Goal: Task Accomplishment & Management: Manage account settings

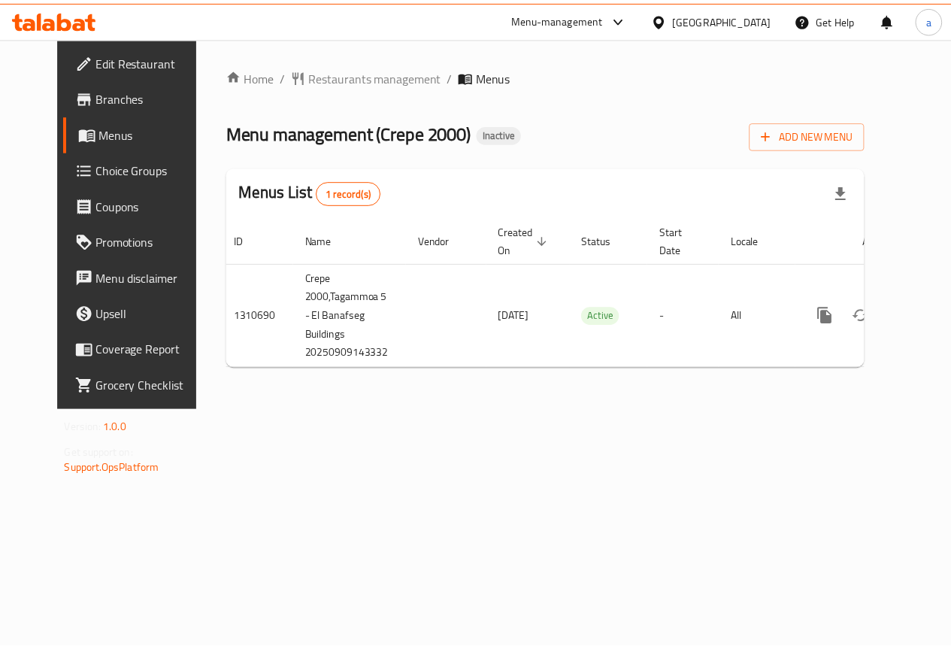
scroll to position [0, 5]
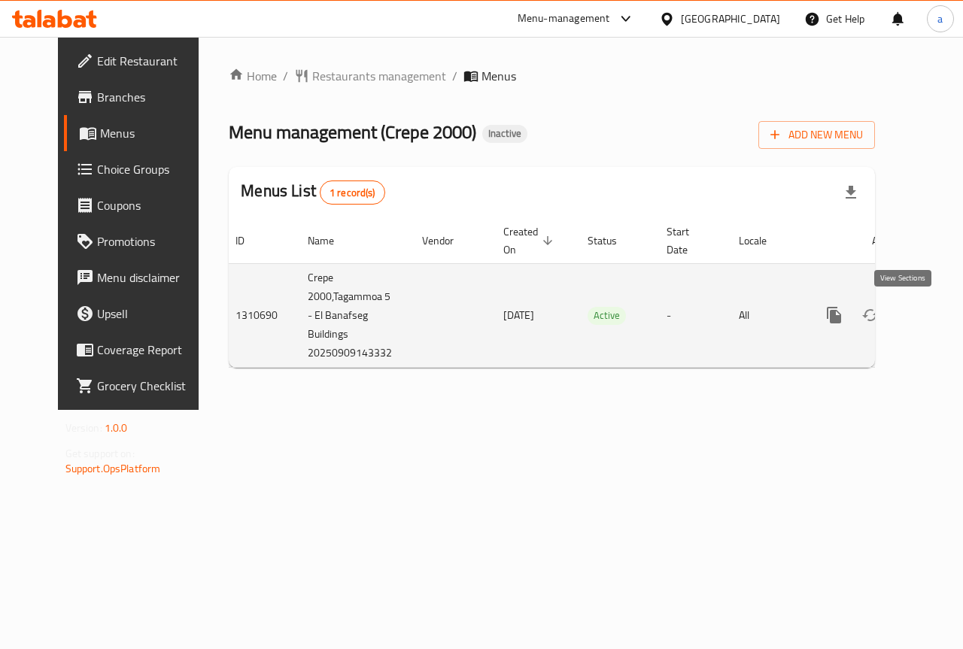
click at [936, 311] on icon "enhanced table" at bounding box center [943, 315] width 14 height 14
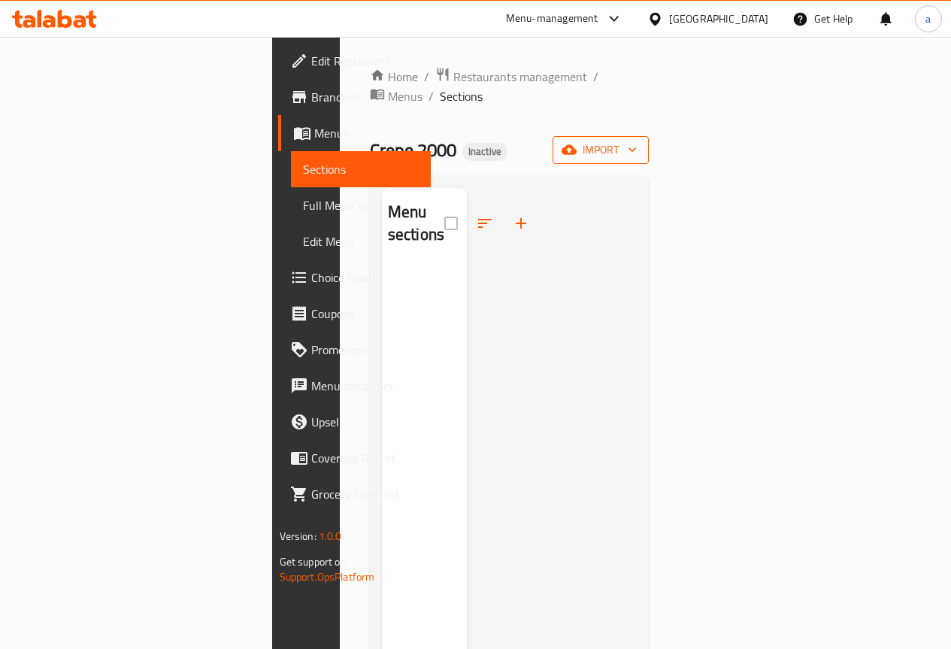
click at [637, 141] on span "import" at bounding box center [601, 150] width 72 height 19
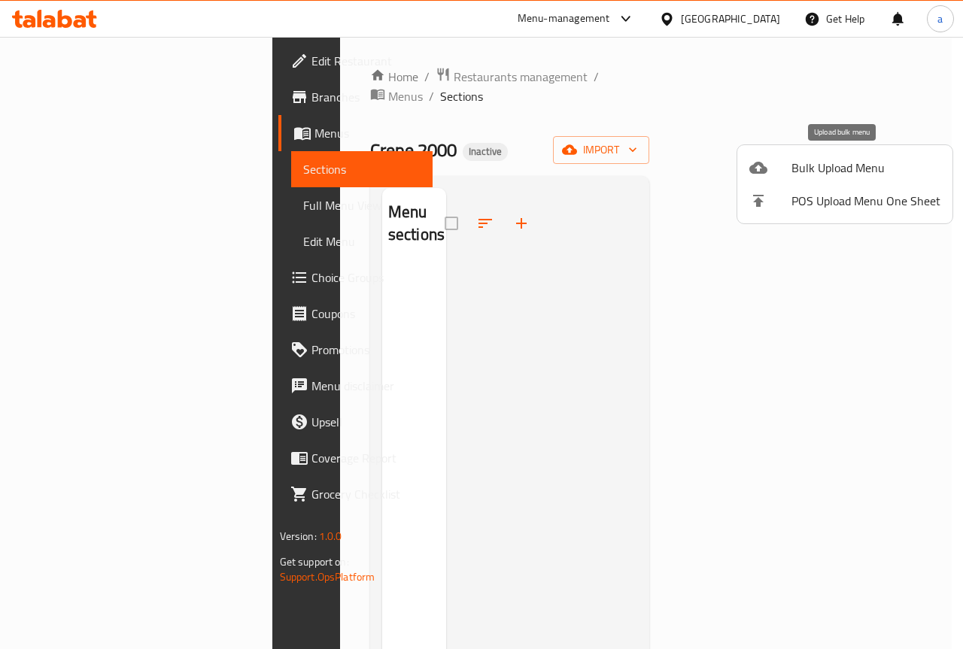
click at [836, 164] on span "Bulk Upload Menu" at bounding box center [865, 168] width 149 height 18
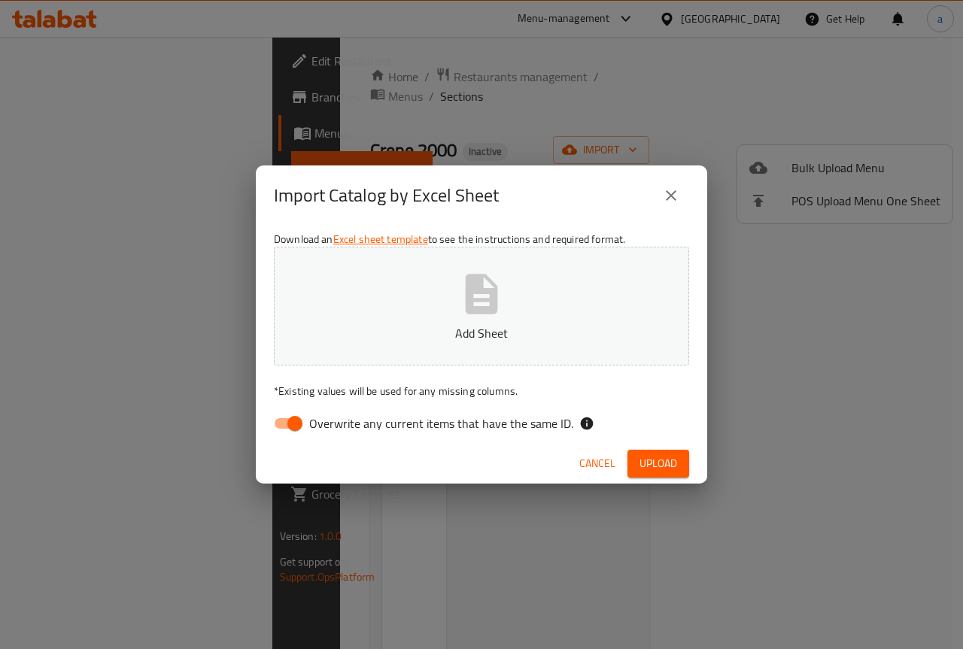
click at [287, 429] on input "Overwrite any current items that have the same ID." at bounding box center [295, 423] width 86 height 29
checkbox input "false"
click at [654, 472] on span "Upload" at bounding box center [658, 463] width 38 height 19
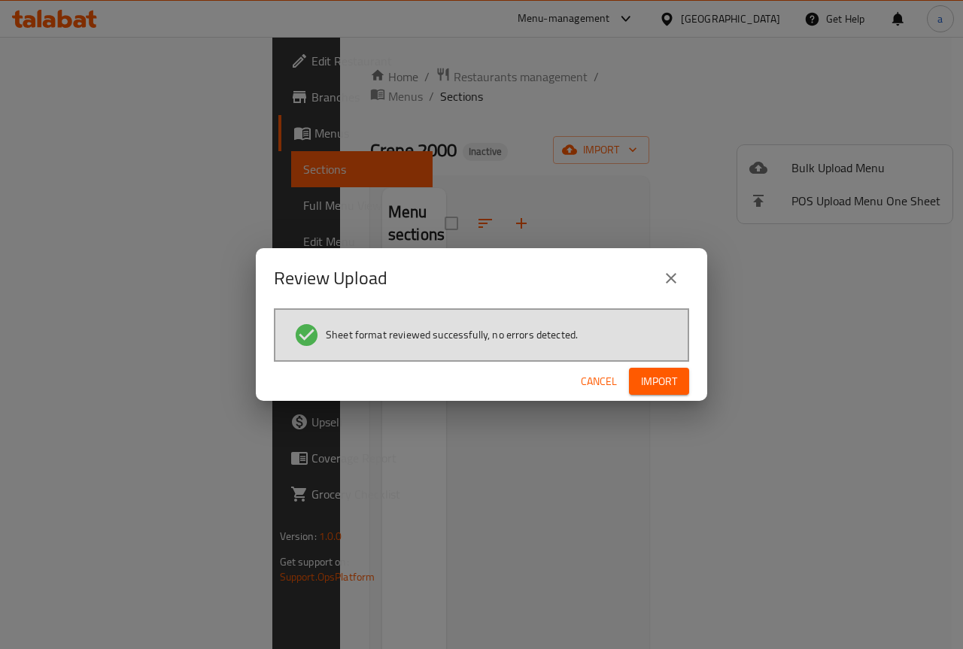
click at [664, 376] on span "Import" at bounding box center [659, 381] width 36 height 19
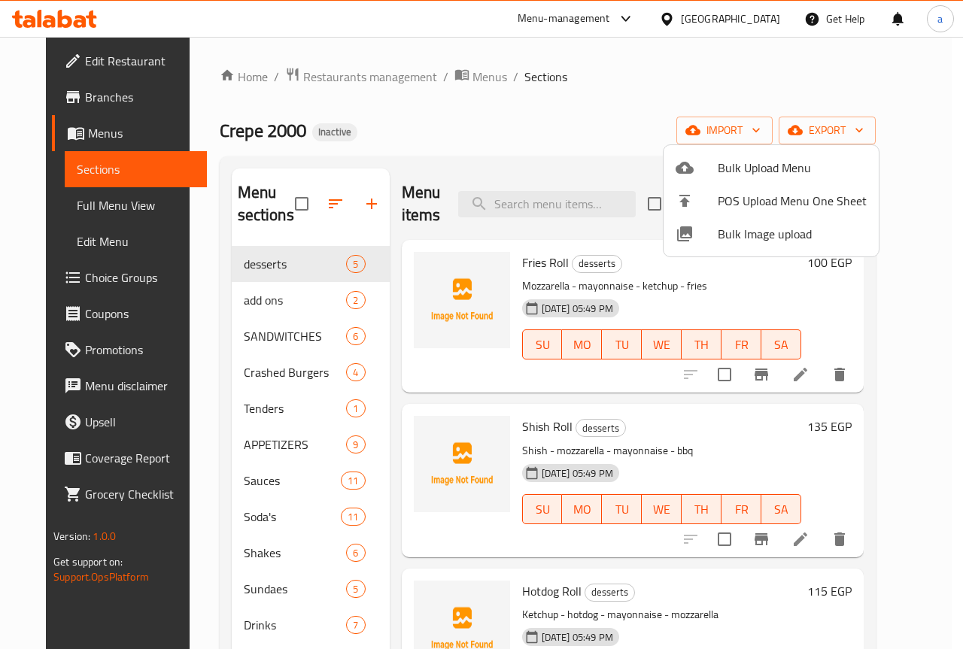
click at [265, 515] on div at bounding box center [481, 324] width 963 height 649
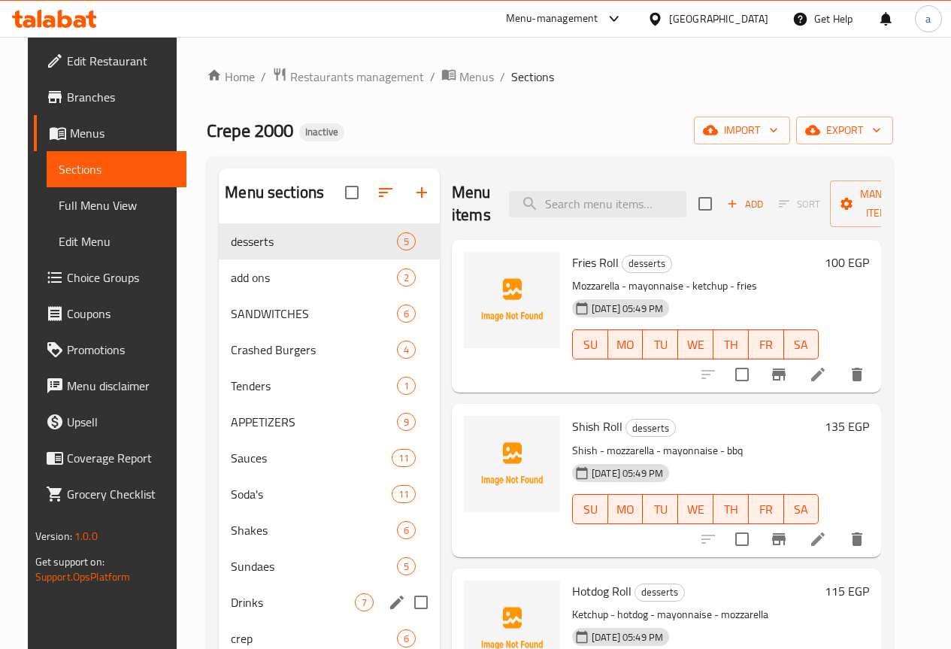
click at [243, 615] on div "Drinks 7" at bounding box center [329, 602] width 221 height 36
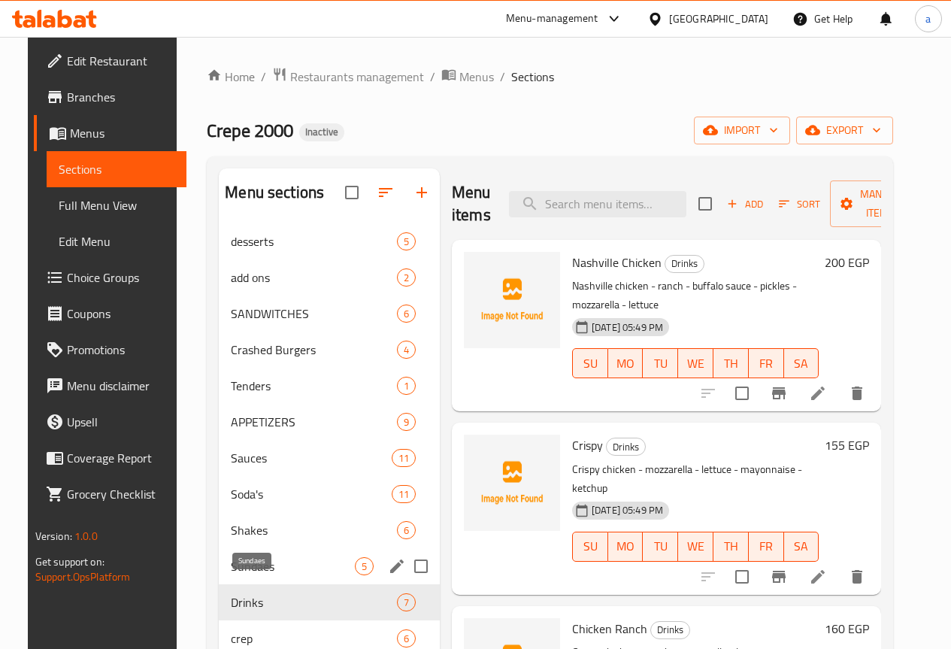
click at [243, 575] on span "Sundaes" at bounding box center [293, 566] width 124 height 18
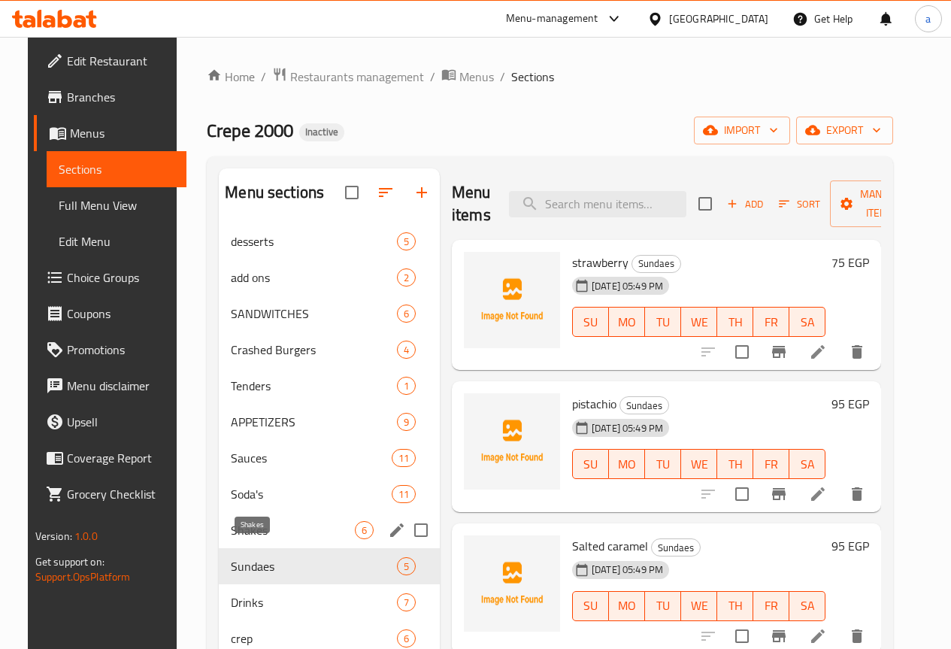
click at [237, 539] on span "Shakes" at bounding box center [293, 530] width 124 height 18
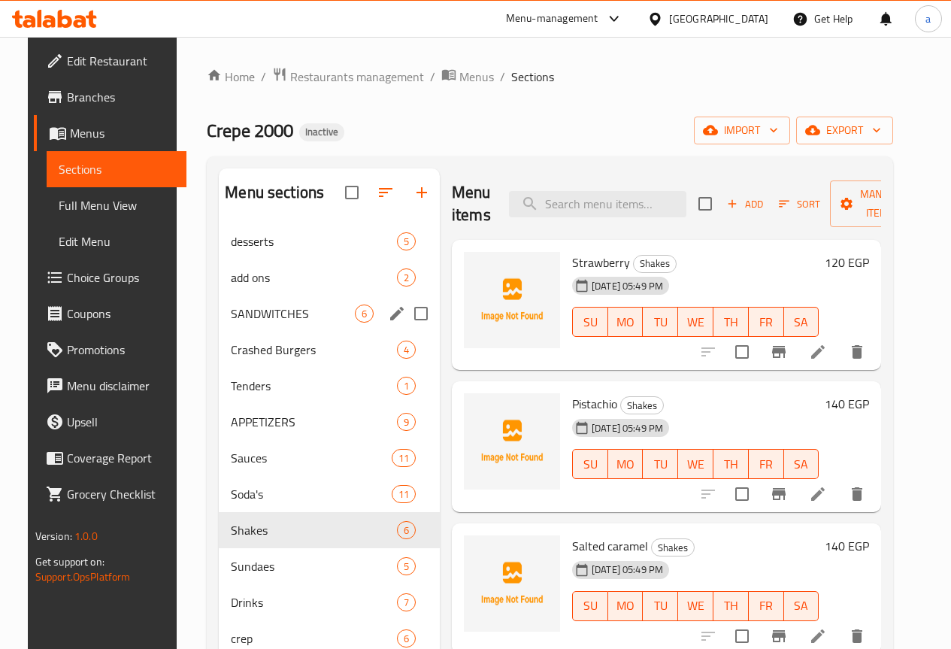
click at [250, 323] on span "SANDWITCHES" at bounding box center [293, 314] width 124 height 18
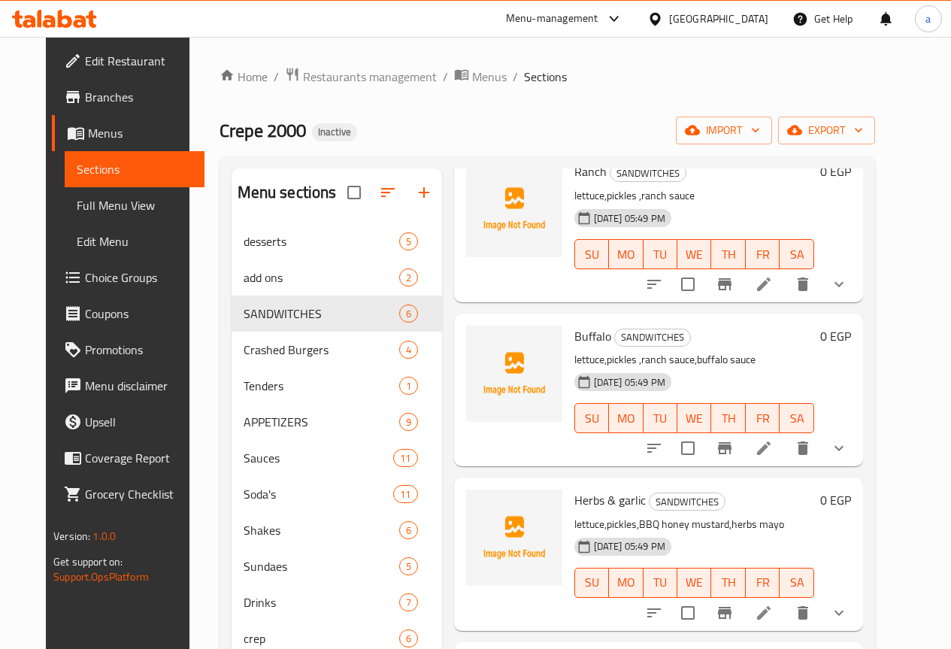
scroll to position [75, 0]
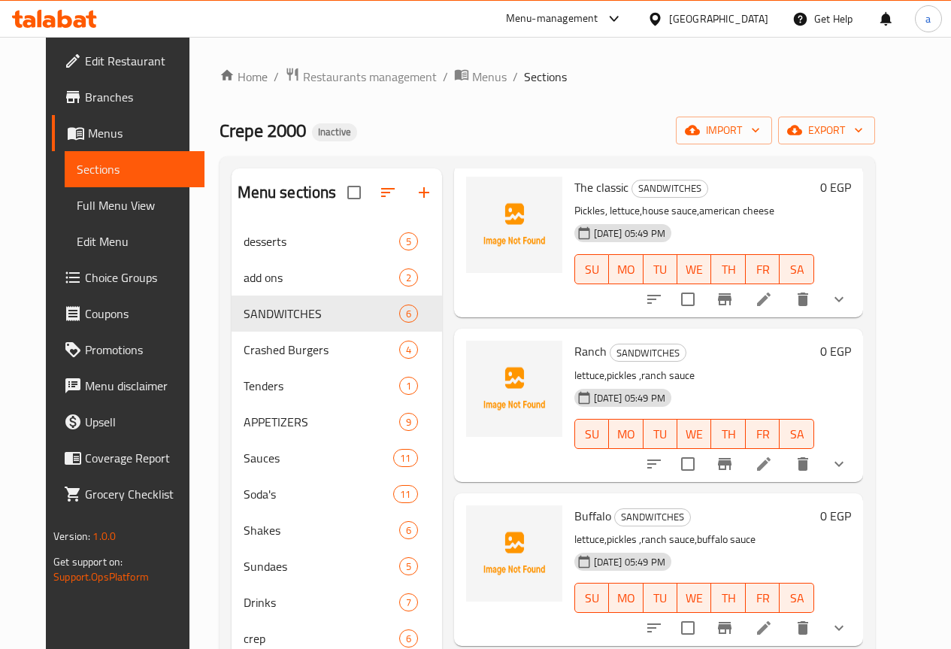
click at [87, 209] on span "Full Menu View" at bounding box center [135, 205] width 116 height 18
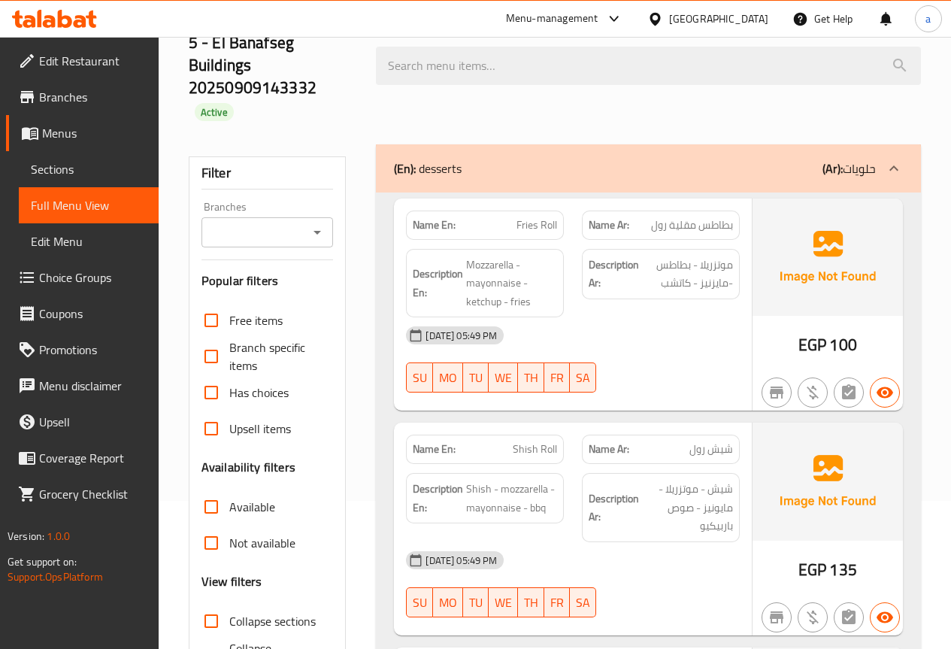
scroll to position [150, 0]
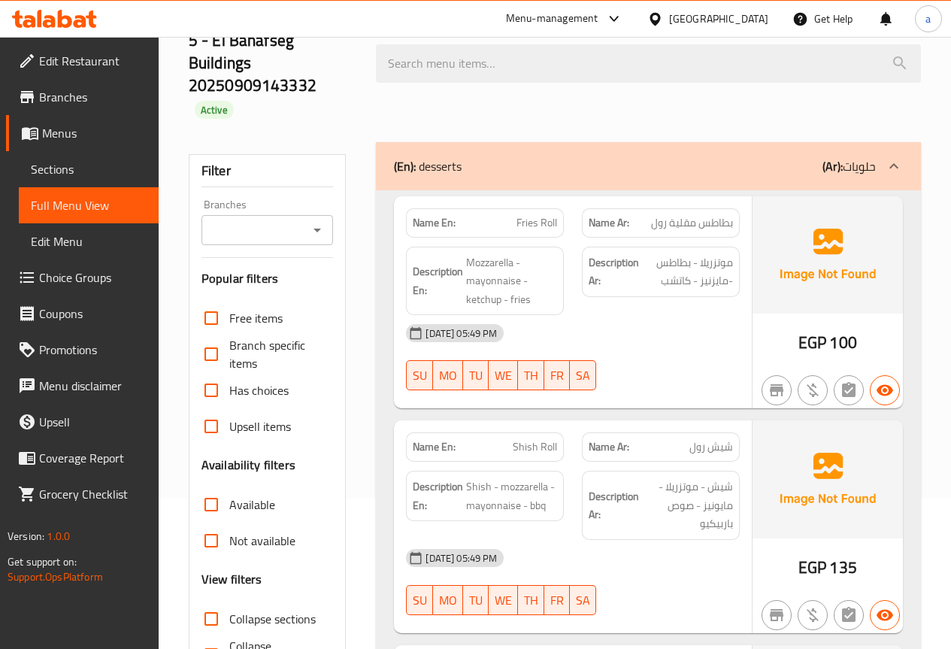
click at [205, 637] on input "Collapse categories" at bounding box center [211, 655] width 36 height 36
checkbox input "false"
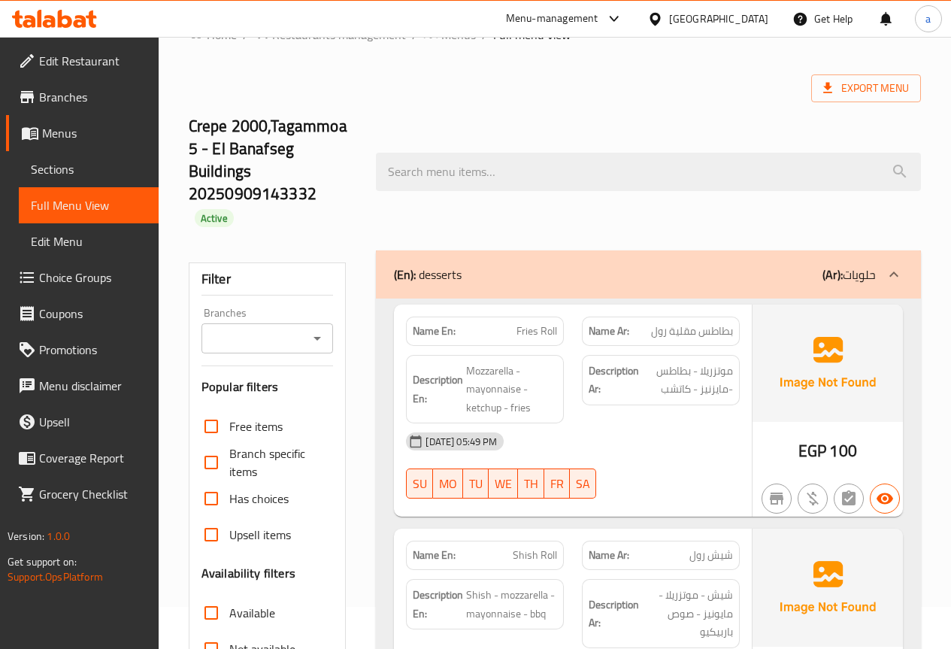
scroll to position [75, 0]
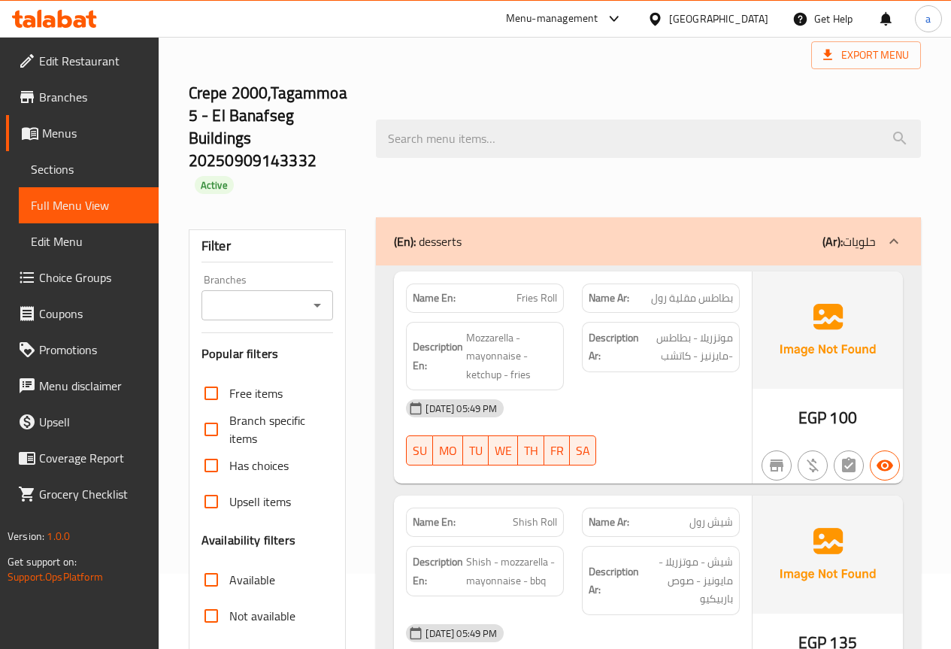
click at [112, 137] on span "Menus" at bounding box center [94, 133] width 105 height 18
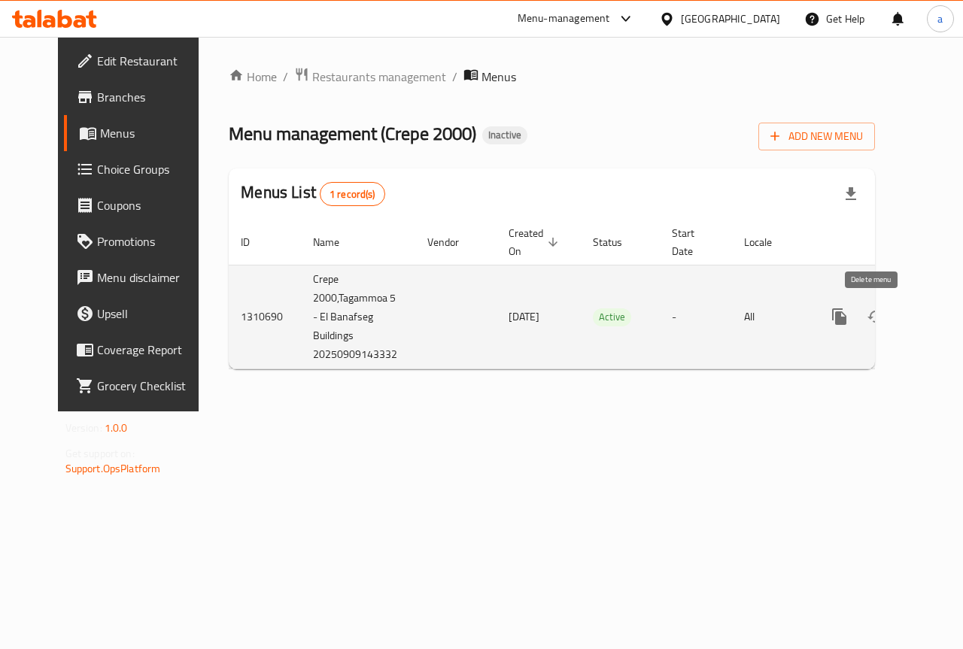
click at [906, 319] on icon "enhanced table" at bounding box center [911, 317] width 11 height 14
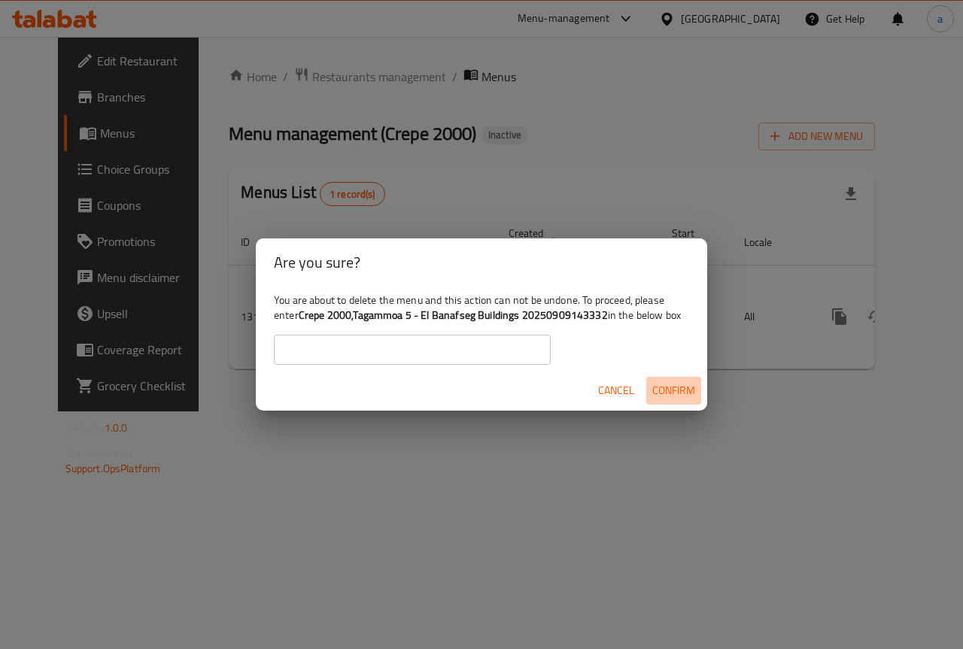
click at [666, 390] on span "Confirm" at bounding box center [673, 390] width 43 height 19
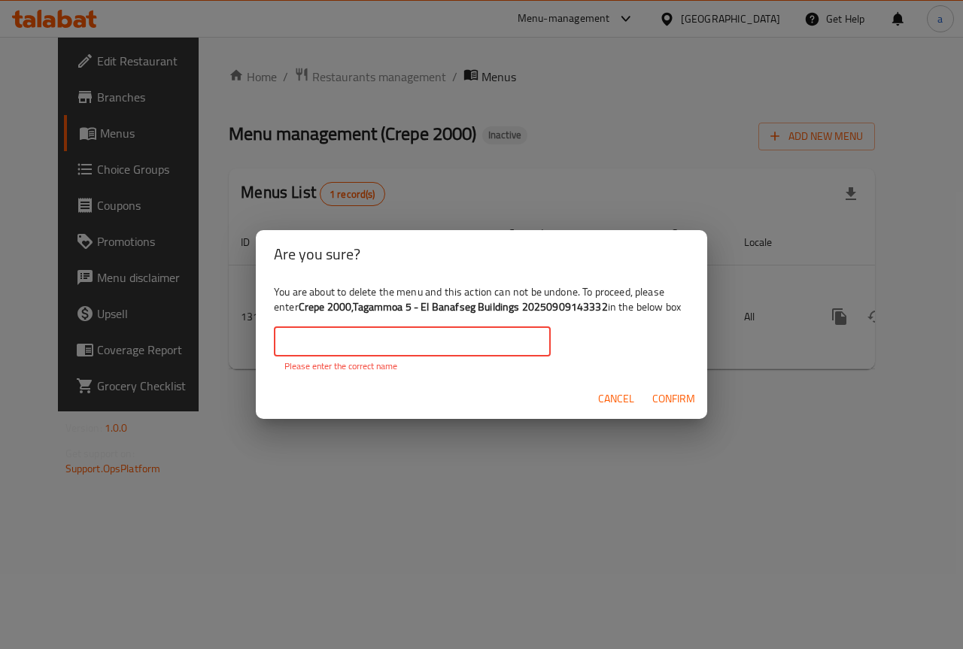
click at [445, 341] on input "text" at bounding box center [412, 341] width 277 height 30
type input "[PERSON_NAME] 2954"
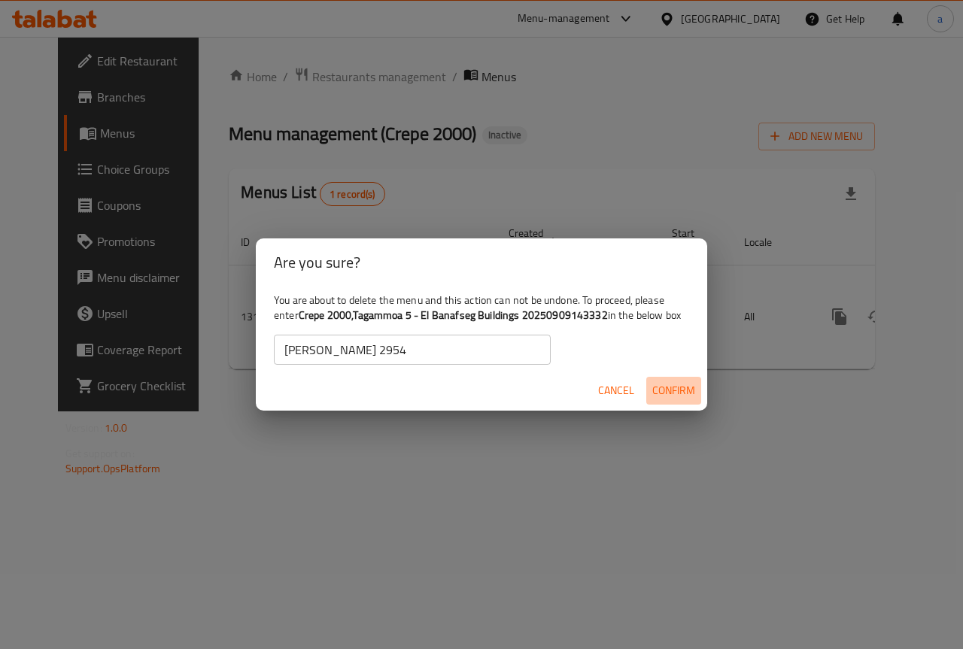
click at [652, 396] on span "Confirm" at bounding box center [673, 390] width 43 height 19
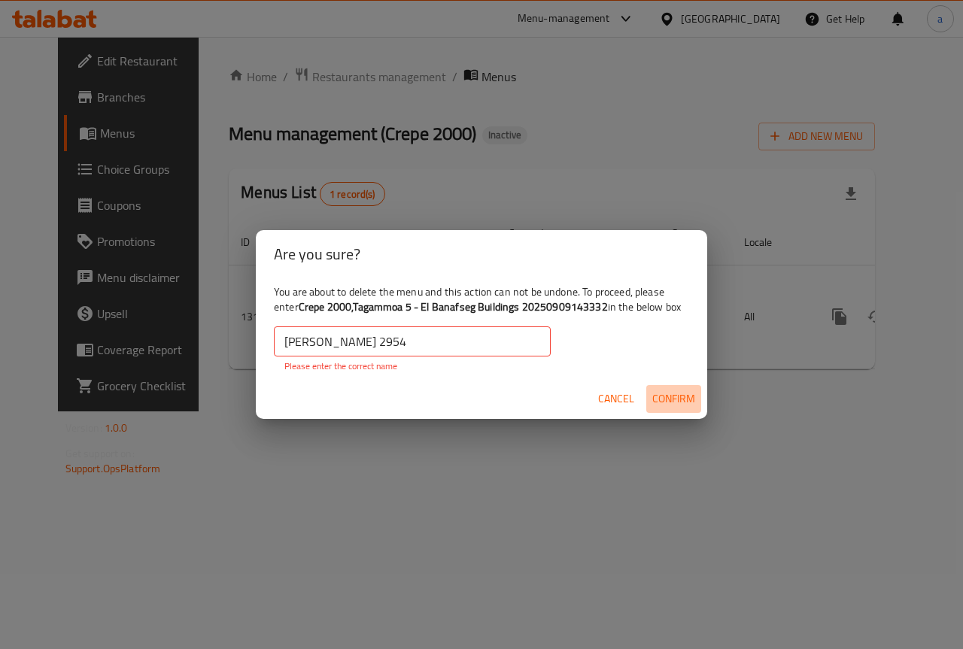
click at [653, 396] on span "Confirm" at bounding box center [673, 399] width 43 height 19
click at [502, 346] on input "[PERSON_NAME] 2954" at bounding box center [412, 341] width 277 height 30
click at [654, 408] on button "Confirm" at bounding box center [673, 399] width 55 height 28
click at [609, 396] on span "Cancel" at bounding box center [616, 399] width 36 height 19
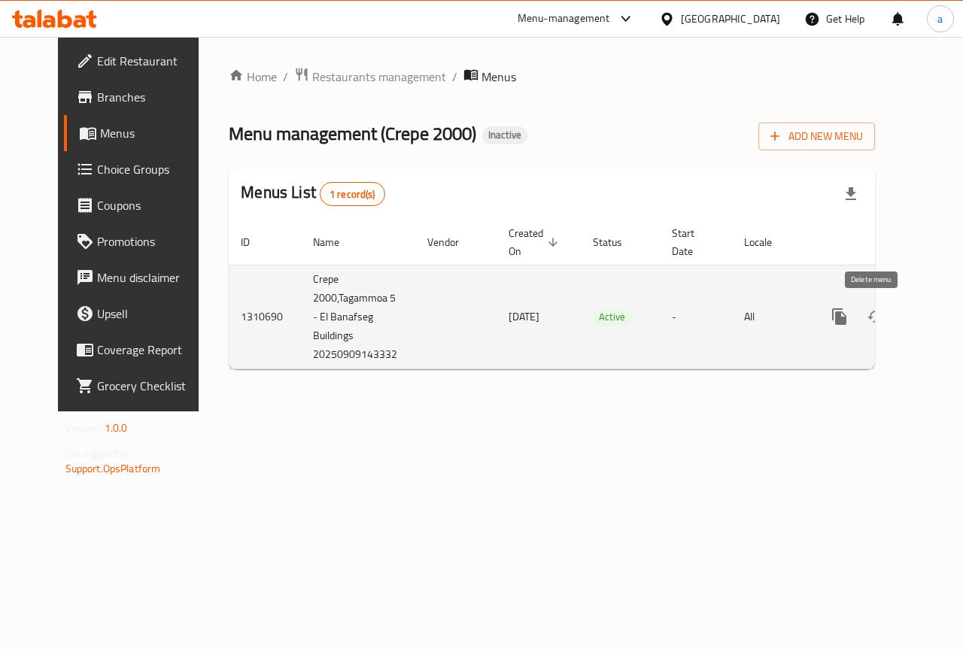
click at [894, 310] on button "enhanced table" at bounding box center [912, 317] width 36 height 36
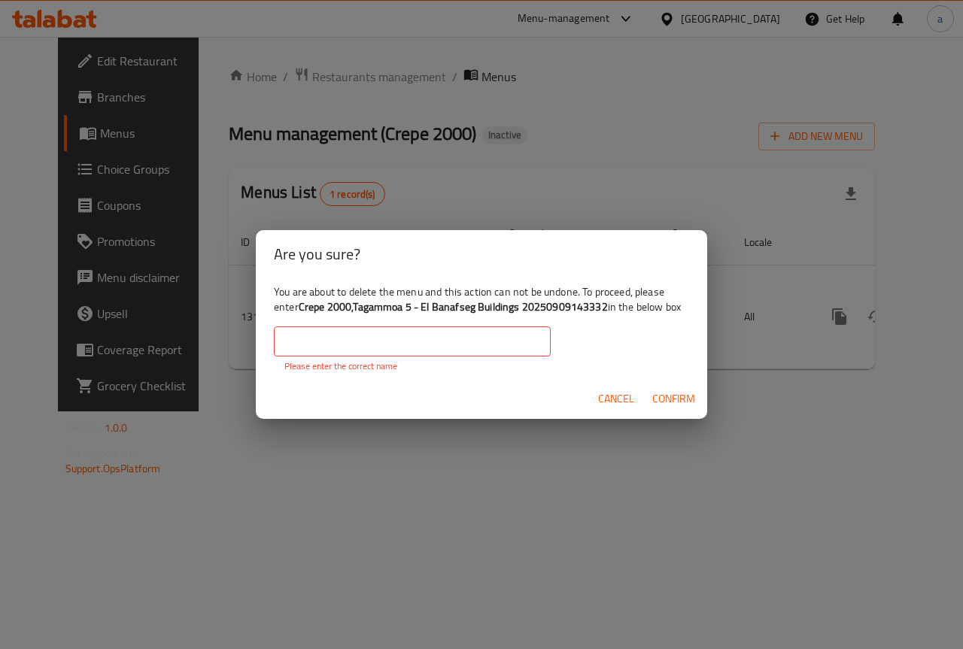
click at [478, 351] on input "text" at bounding box center [412, 341] width 277 height 30
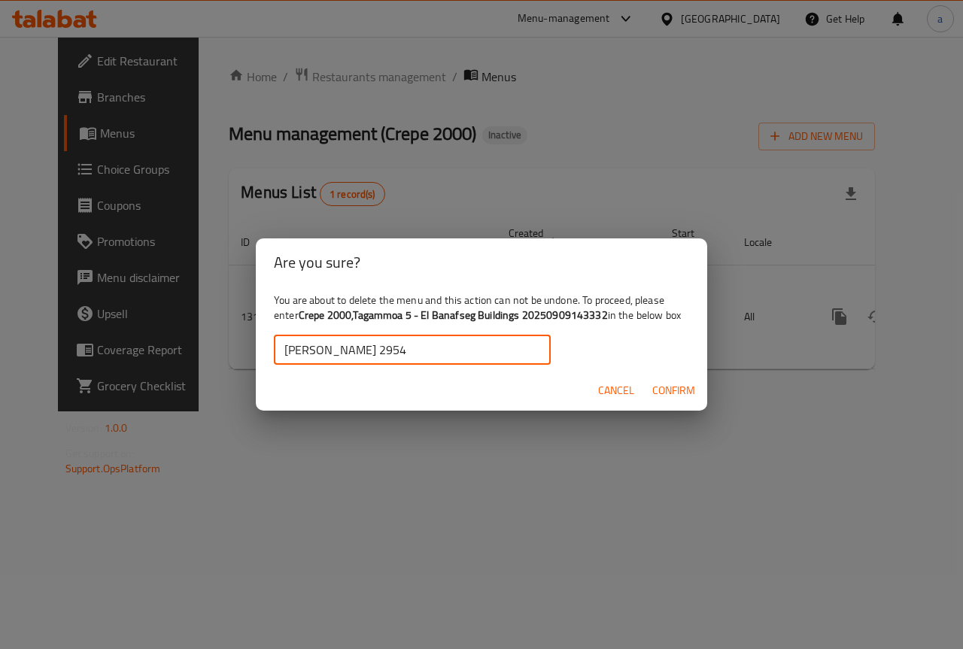
click at [417, 354] on input "[PERSON_NAME] 2954" at bounding box center [412, 350] width 277 height 30
click at [662, 387] on span "Confirm" at bounding box center [673, 390] width 43 height 19
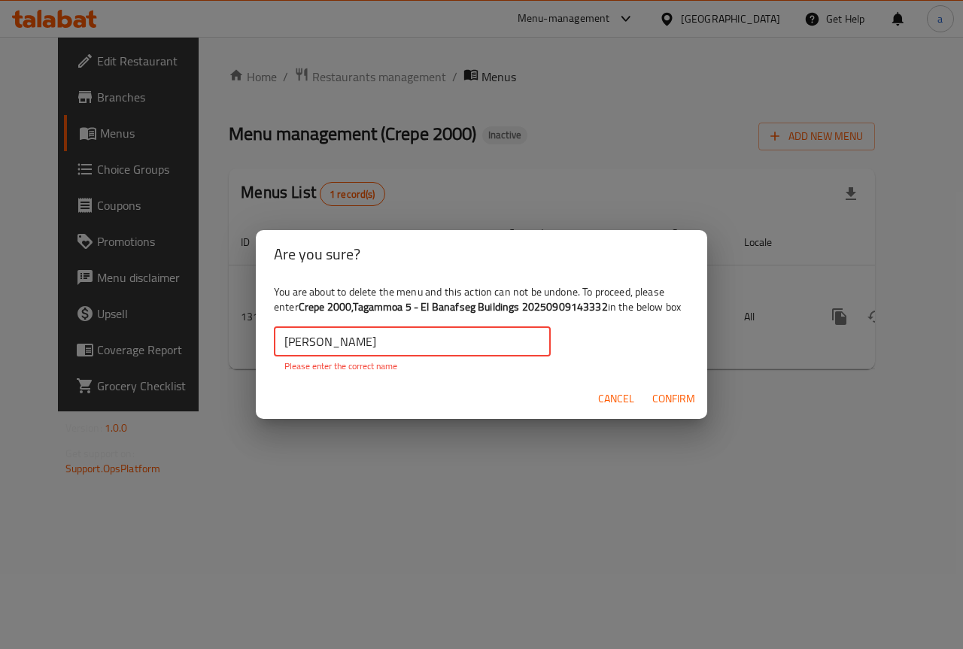
click at [435, 344] on input "[PERSON_NAME]" at bounding box center [412, 341] width 277 height 30
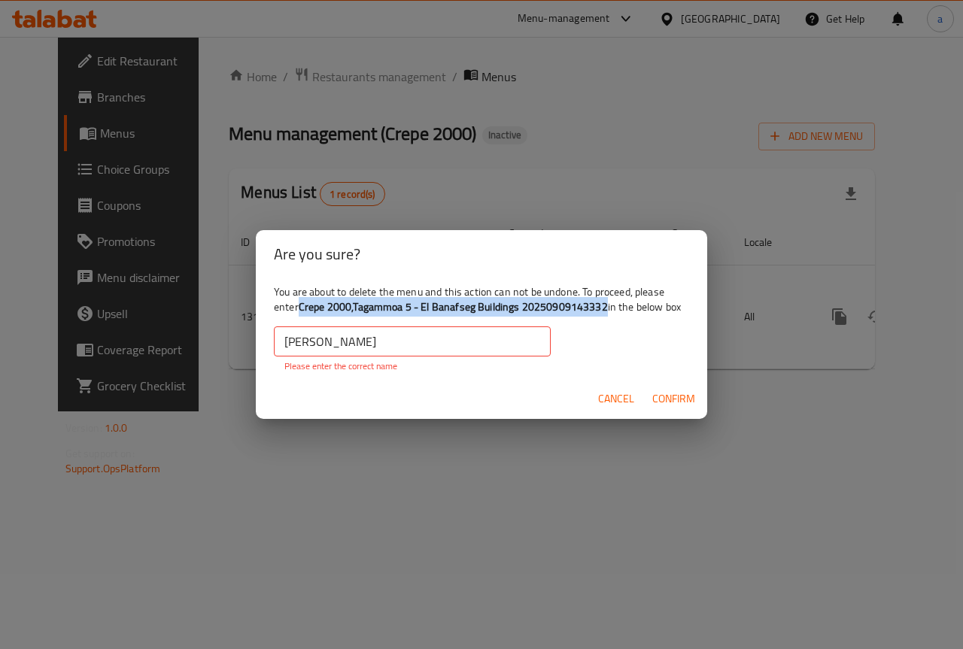
drag, startPoint x: 604, startPoint y: 305, endPoint x: 302, endPoint y: 312, distance: 302.4
click at [302, 312] on b "Crepe 2000,Tagammoa 5 - El Banafseg Buildings 20250909143332" at bounding box center [453, 307] width 309 height 20
copy b "Crepe 2000,Tagammoa 5 - El Banafseg Buildings 20250909143332"
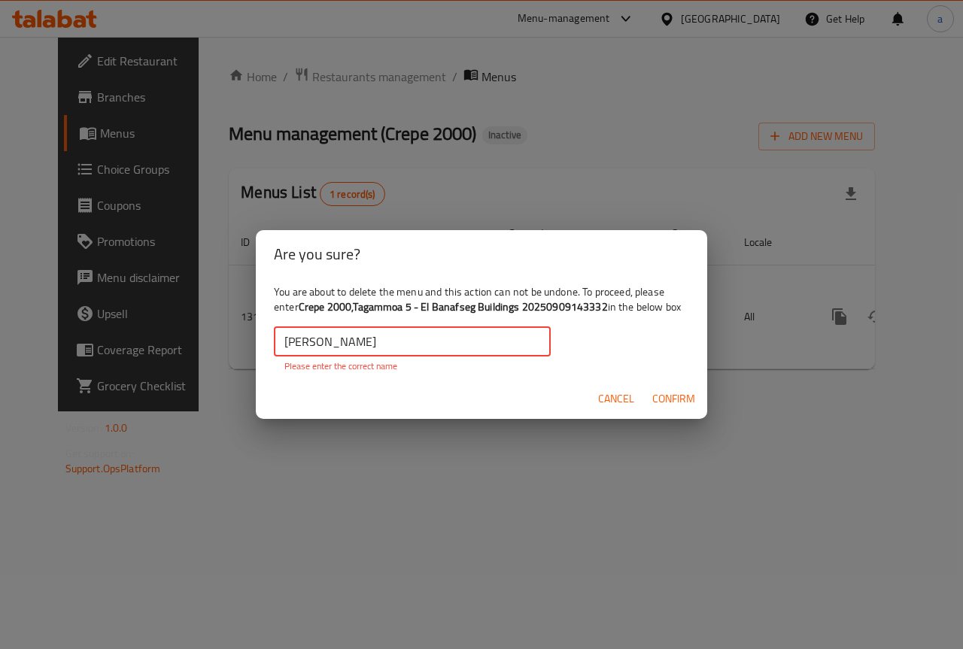
click at [377, 344] on input "[PERSON_NAME]" at bounding box center [412, 341] width 277 height 30
paste input "Crepe 2000,Tagammoa 5 - El Banafseg Buildings 20250909143332"
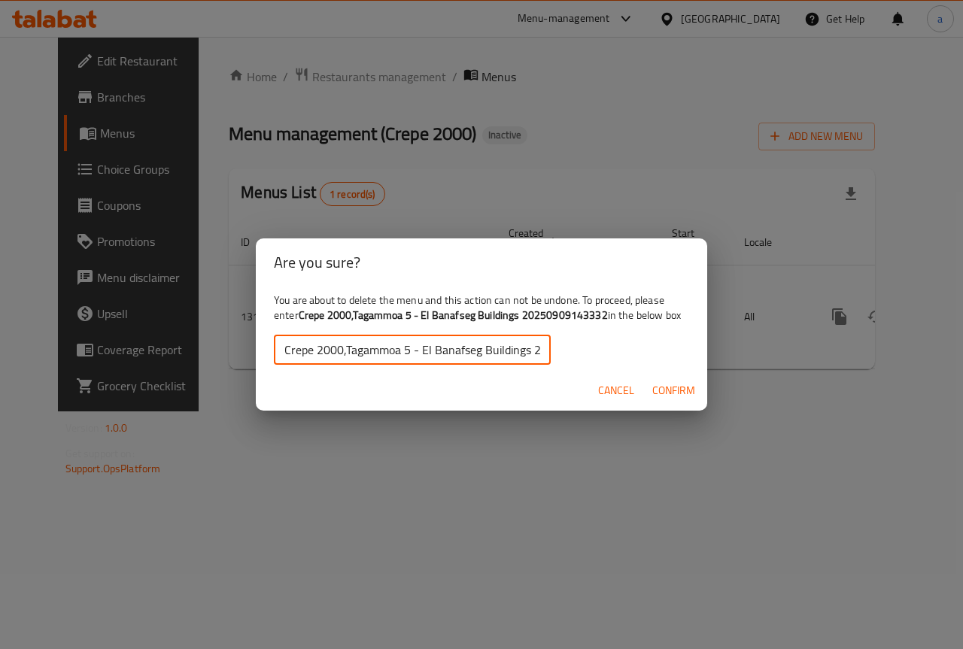
scroll to position [0, 86]
type input "Crepe 2000,Tagammoa 5 - El Banafseg Buildings 20250909143332"
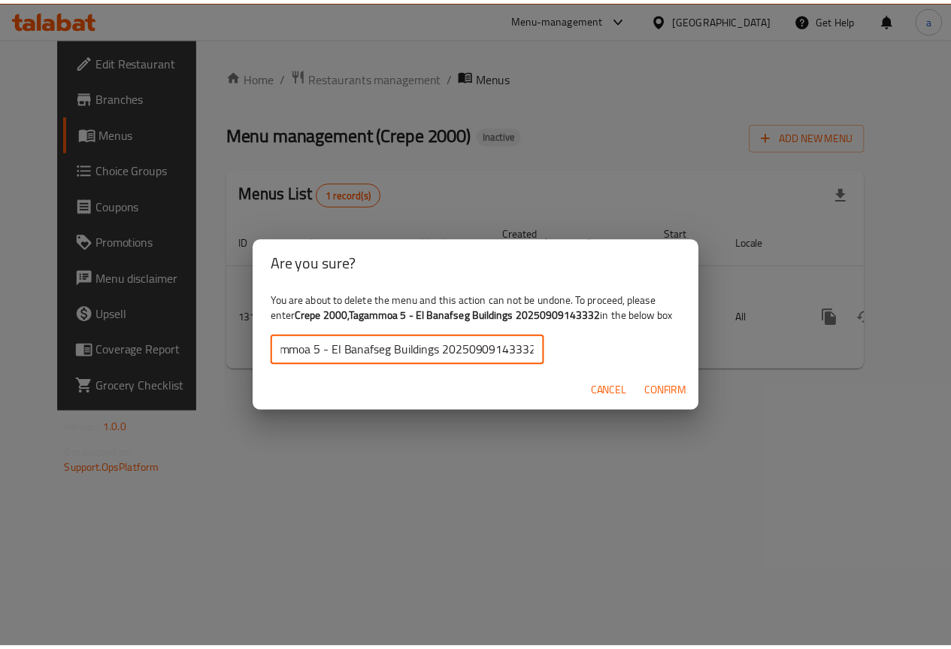
scroll to position [0, 0]
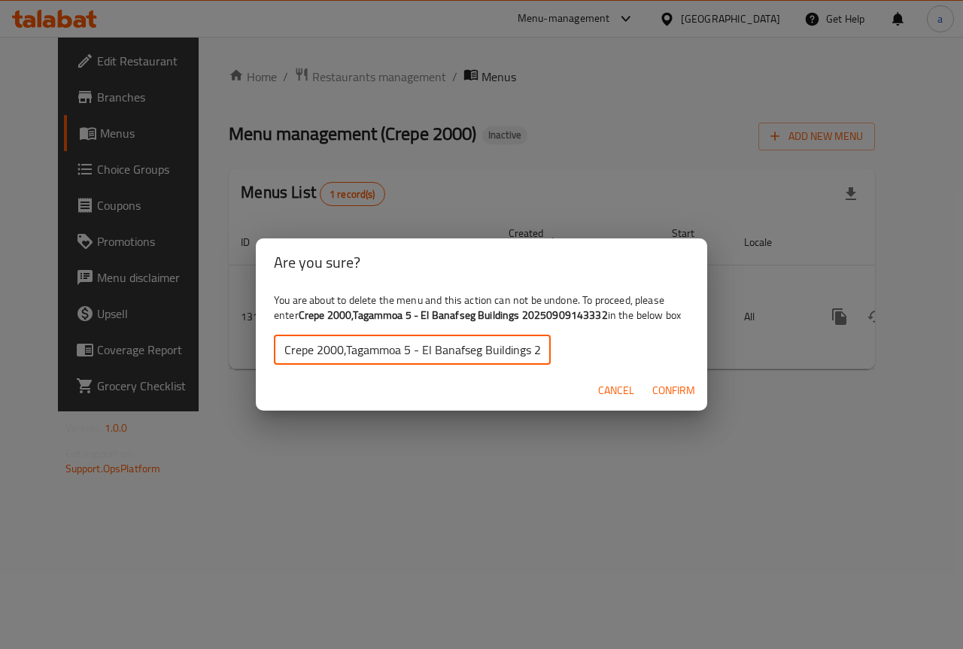
click at [658, 387] on span "Confirm" at bounding box center [673, 390] width 43 height 19
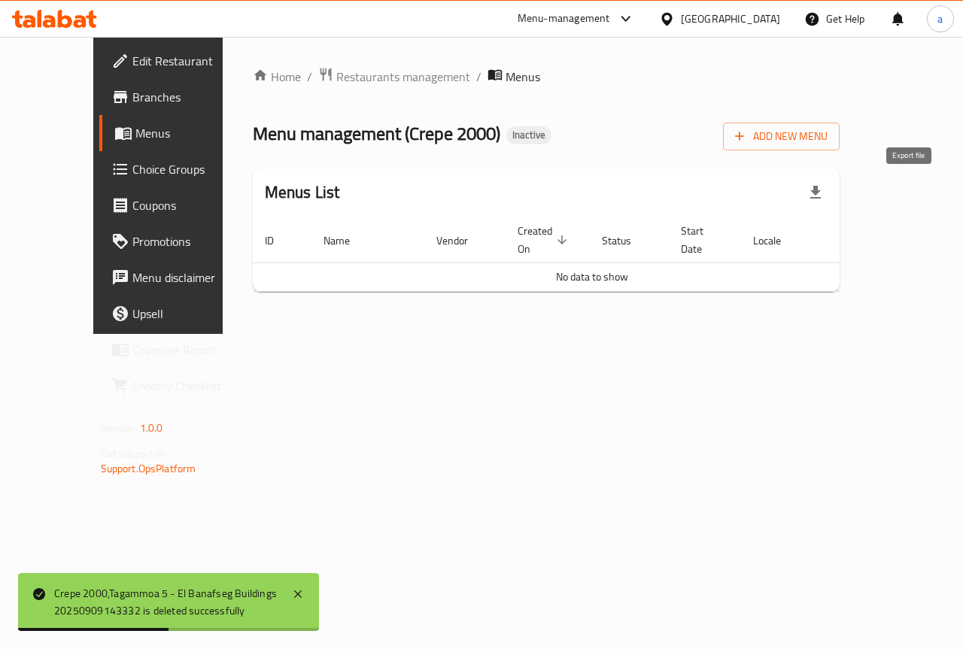
click at [833, 180] on button "button" at bounding box center [815, 193] width 36 height 36
click at [827, 135] on span "Add New Menu" at bounding box center [781, 136] width 93 height 19
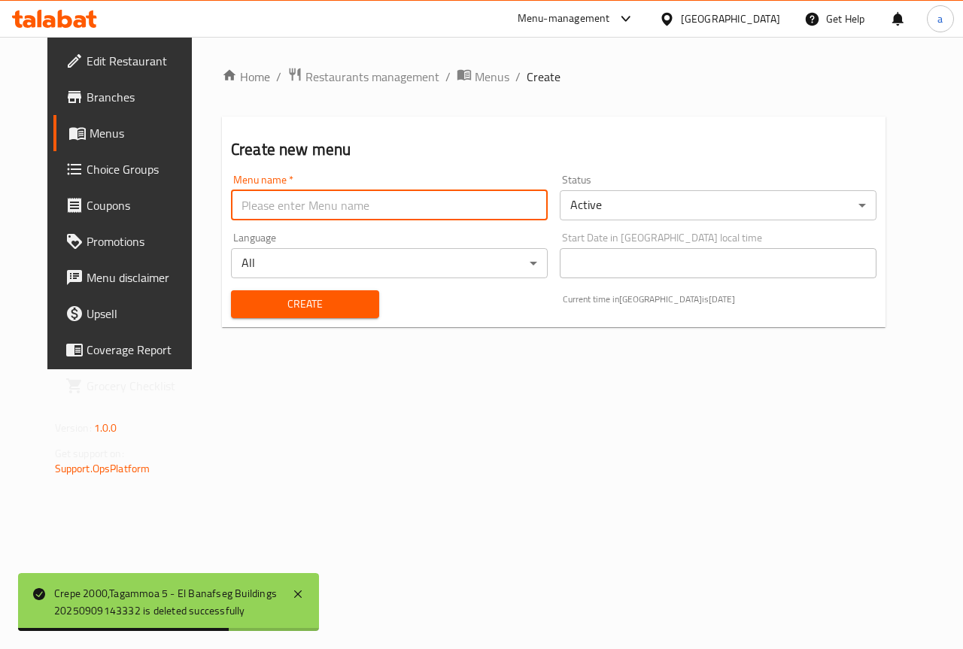
click at [329, 208] on input "text" at bounding box center [389, 205] width 317 height 30
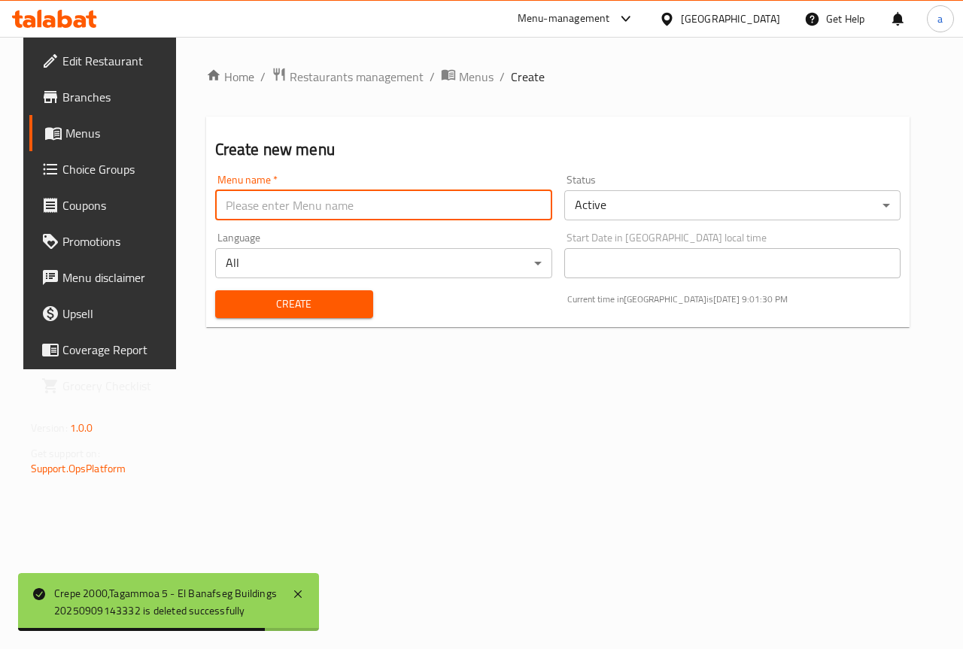
type input "[PERSON_NAME]"
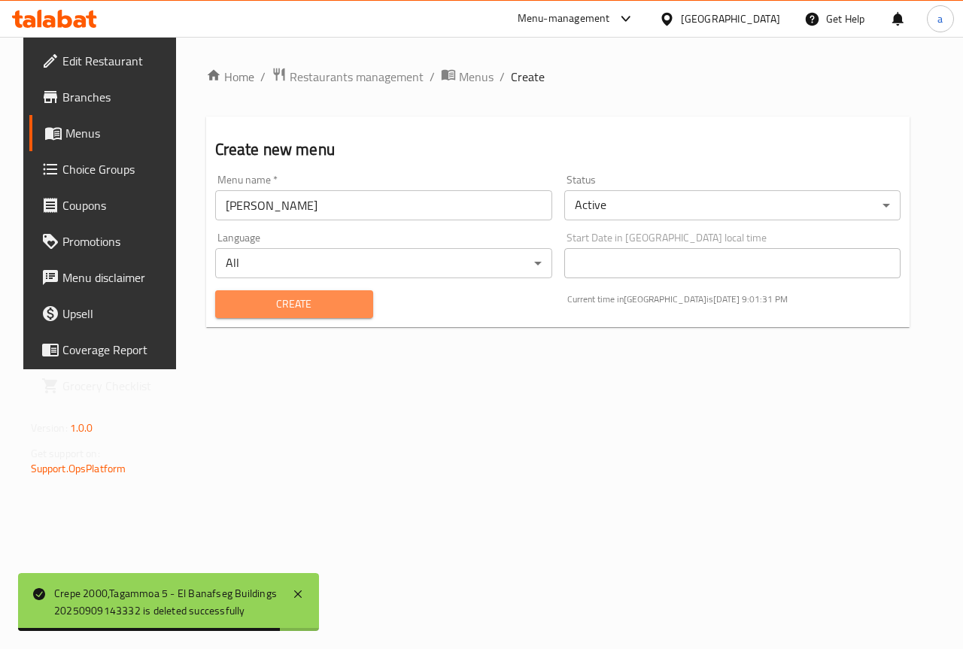
click at [317, 303] on span "Create" at bounding box center [294, 304] width 134 height 19
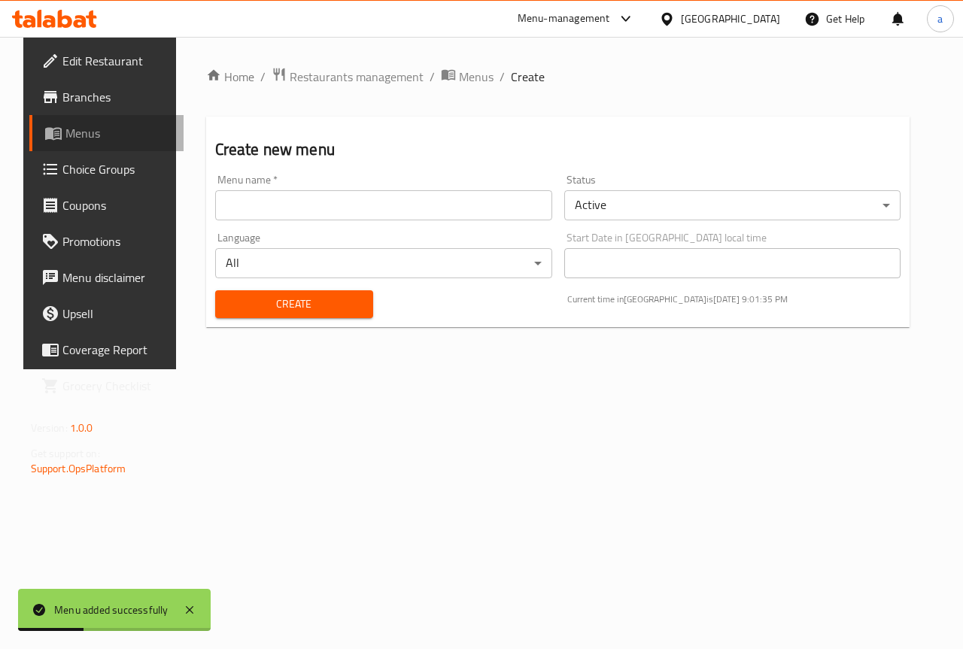
click at [89, 138] on span "Menus" at bounding box center [118, 133] width 107 height 18
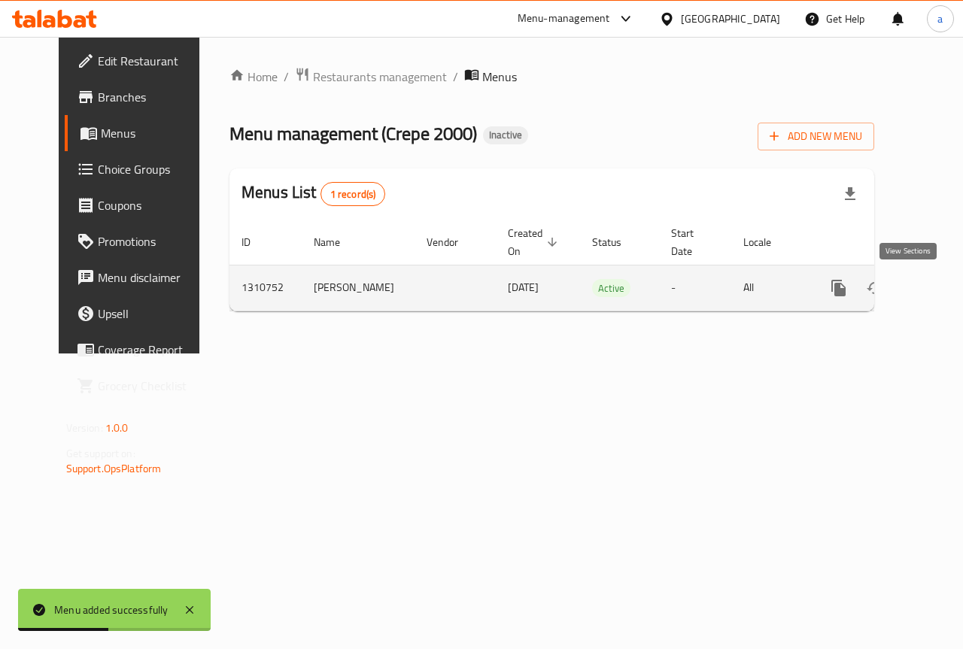
click at [938, 284] on icon "enhanced table" at bounding box center [947, 288] width 18 height 18
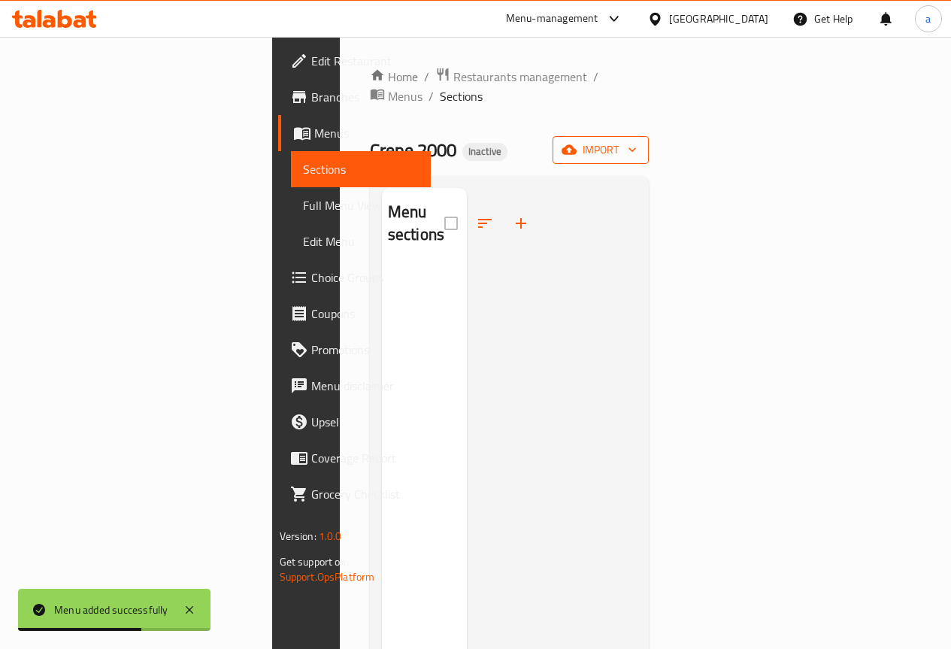
click at [637, 141] on span "import" at bounding box center [601, 150] width 72 height 19
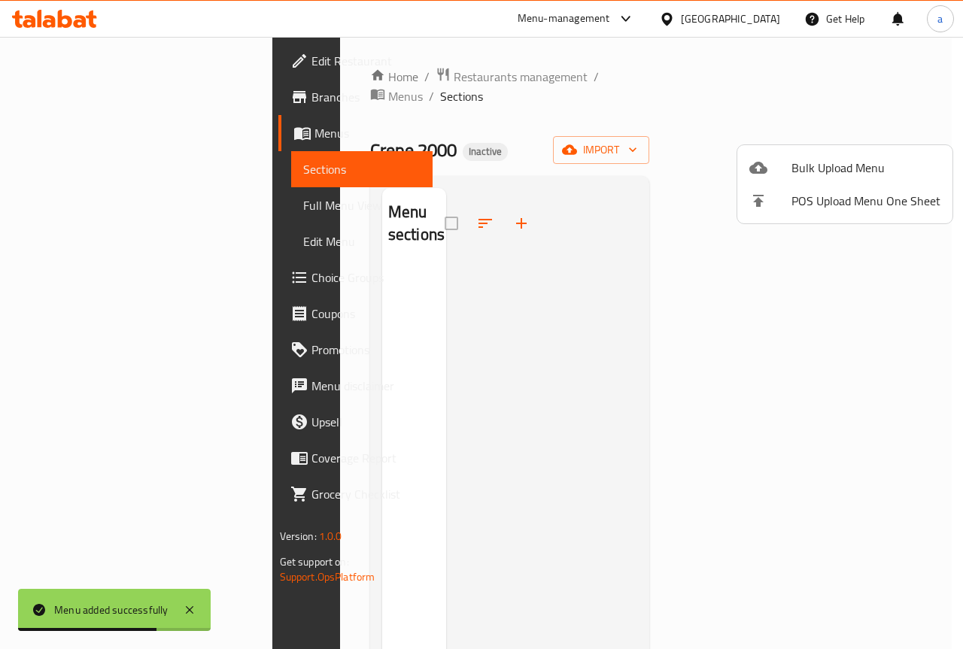
click at [810, 177] on span "Bulk Upload Menu" at bounding box center [865, 168] width 149 height 18
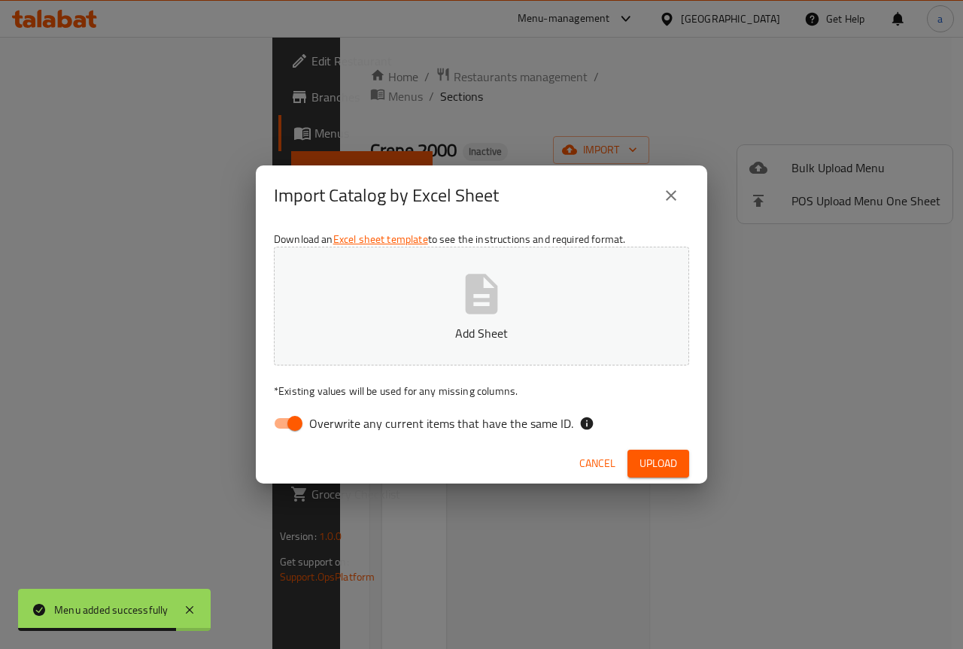
click at [288, 425] on input "Overwrite any current items that have the same ID." at bounding box center [295, 423] width 86 height 29
checkbox input "false"
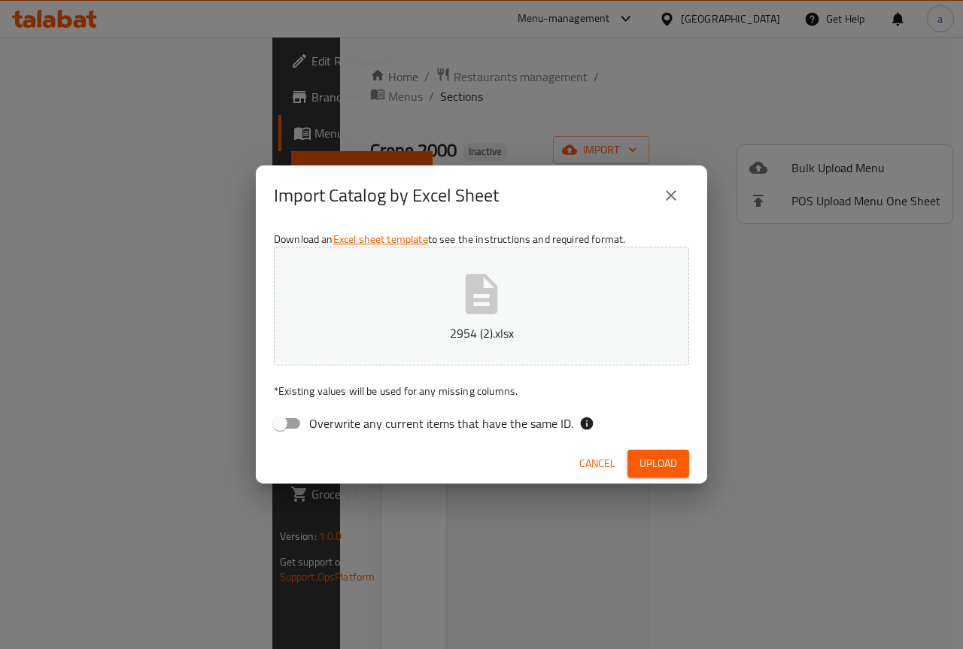
click at [665, 463] on span "Upload" at bounding box center [658, 463] width 38 height 19
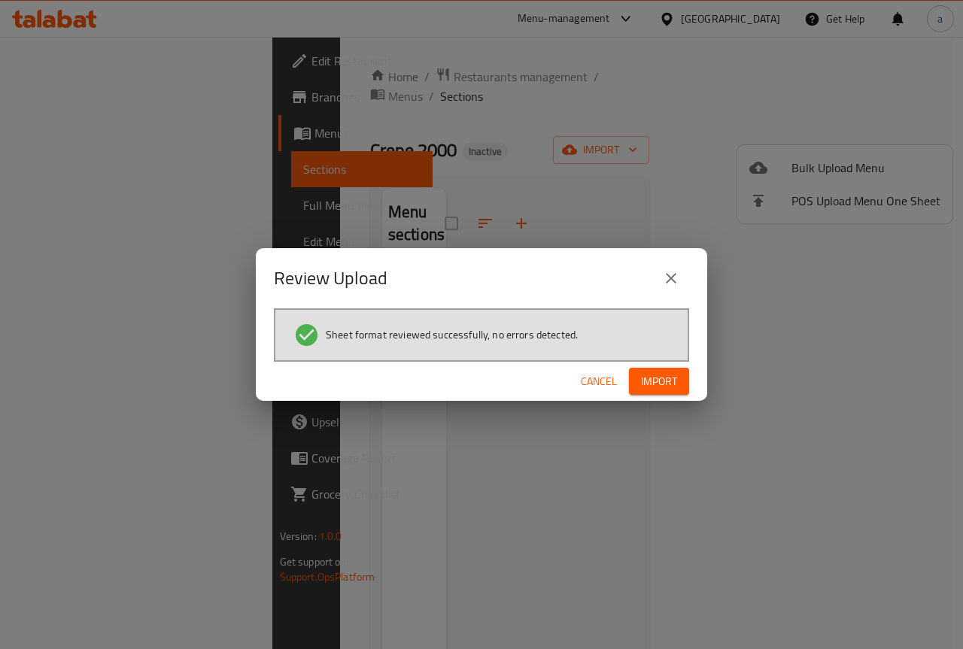
click at [681, 385] on button "Import" at bounding box center [659, 382] width 60 height 28
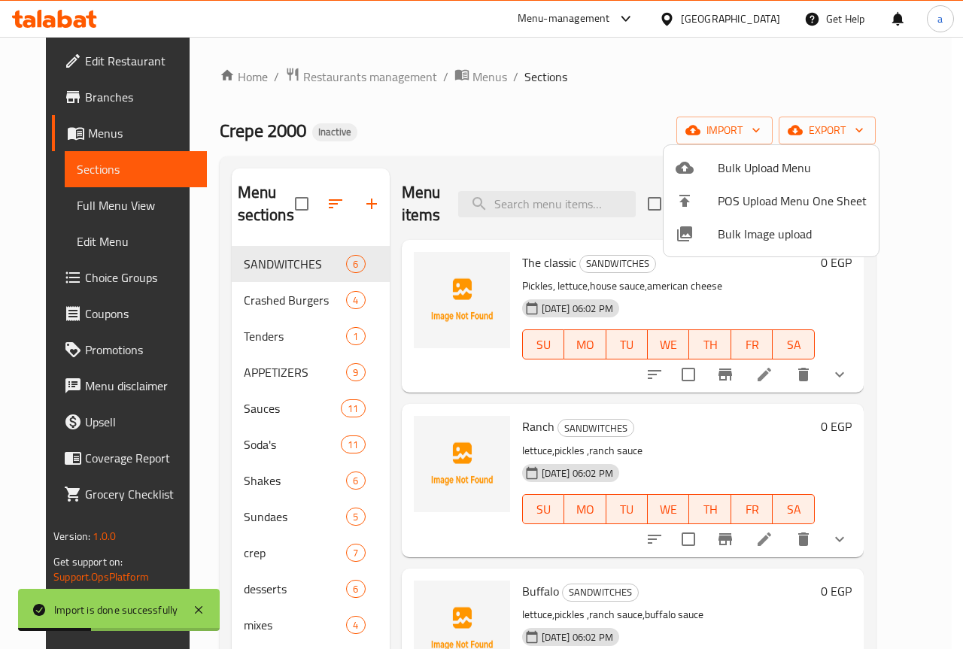
click at [117, 208] on div at bounding box center [481, 324] width 963 height 649
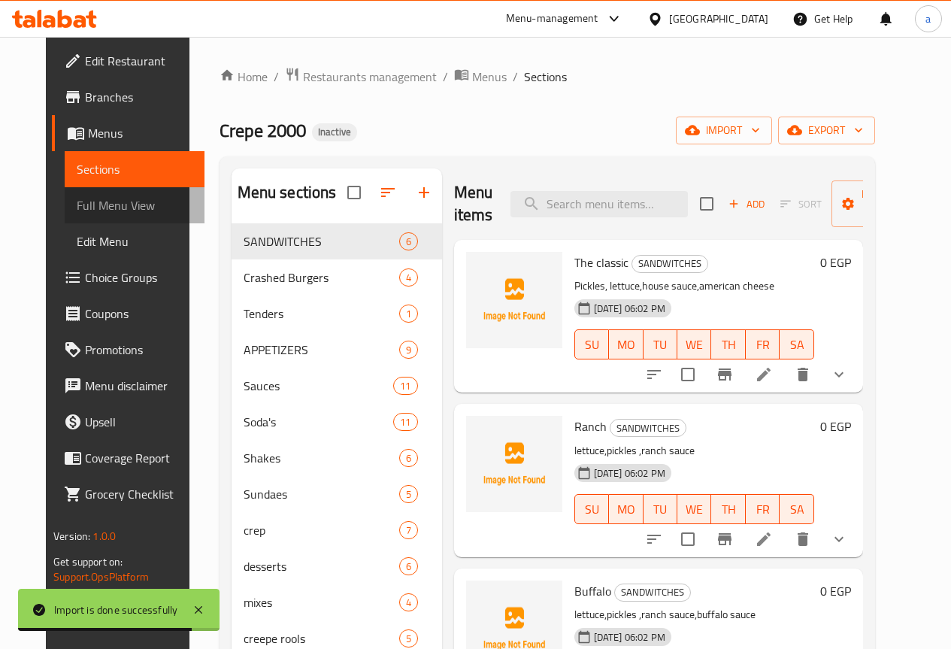
click at [113, 207] on span "Full Menu View" at bounding box center [135, 205] width 116 height 18
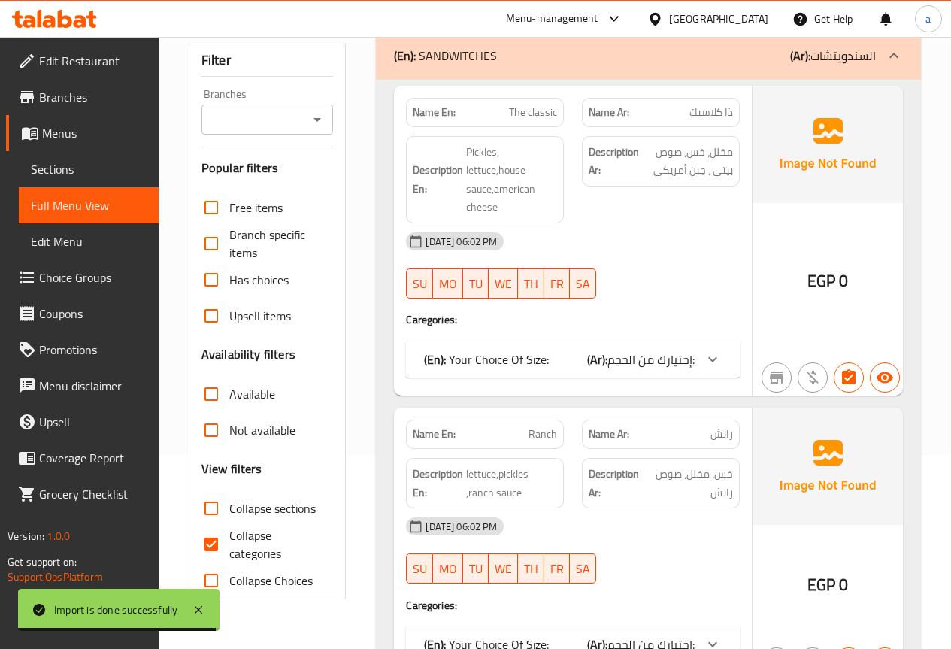
scroll to position [301, 0]
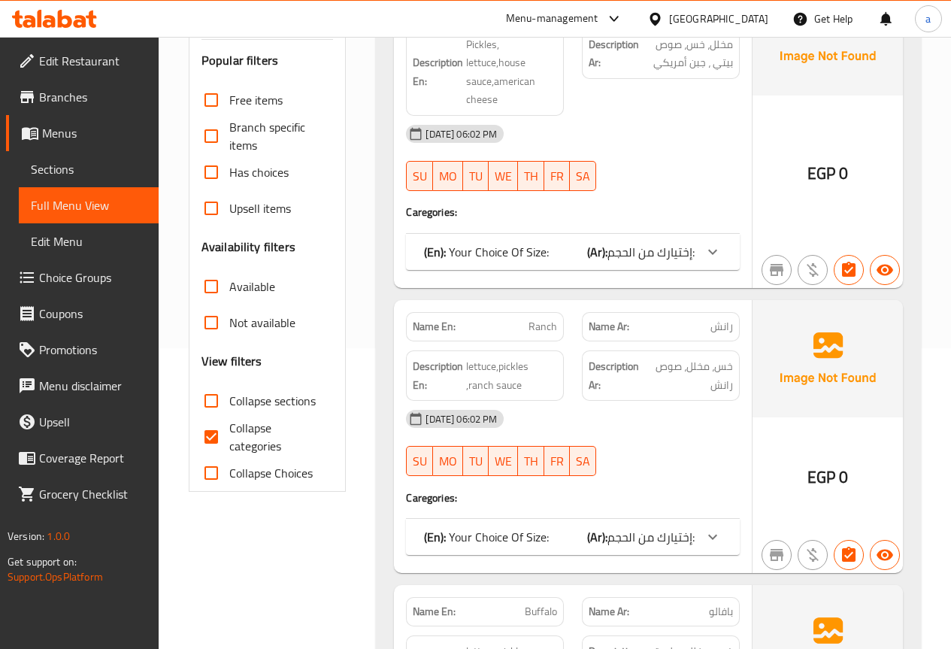
click at [221, 419] on input "Collapse categories" at bounding box center [211, 437] width 36 height 36
checkbox input "false"
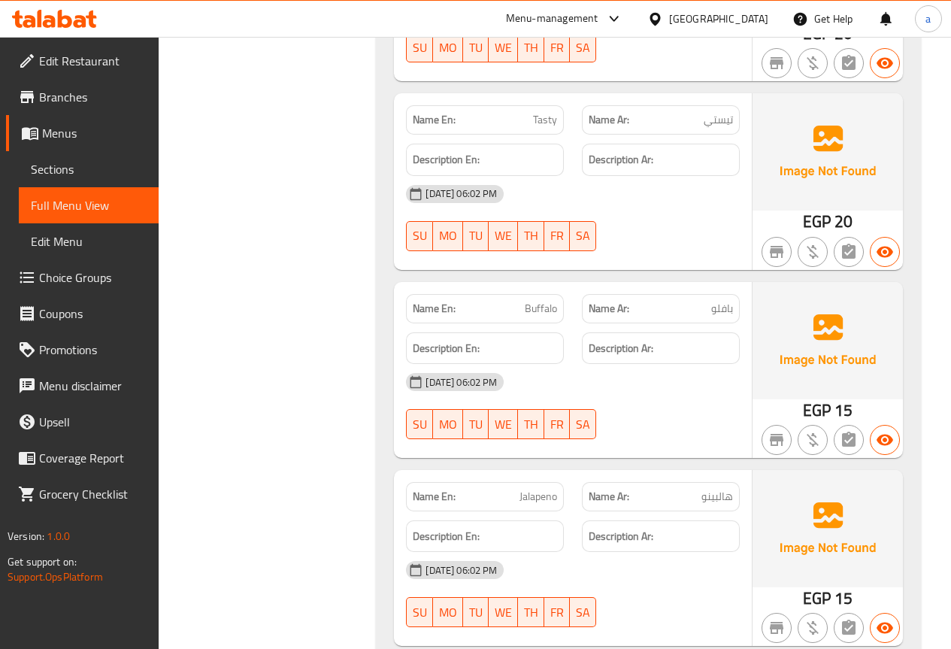
scroll to position [22244, 0]
